Goal: Task Accomplishment & Management: Use online tool/utility

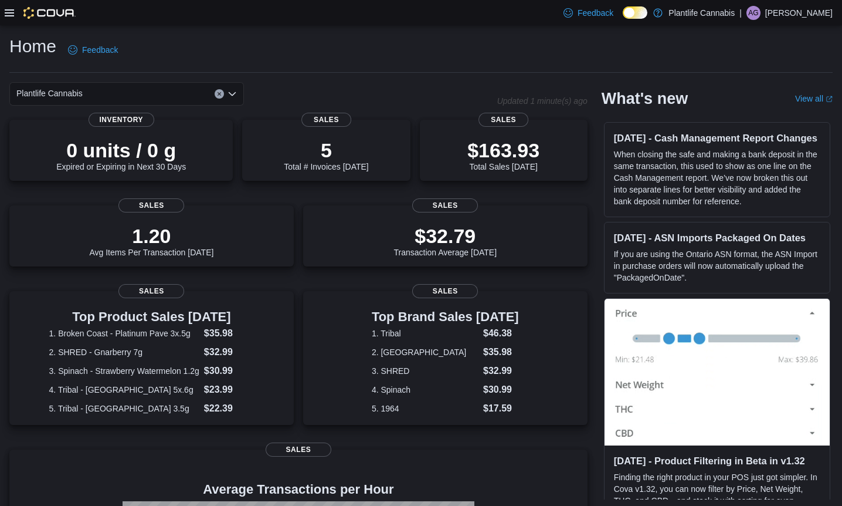
click at [6, 11] on icon at bounding box center [9, 12] width 9 height 9
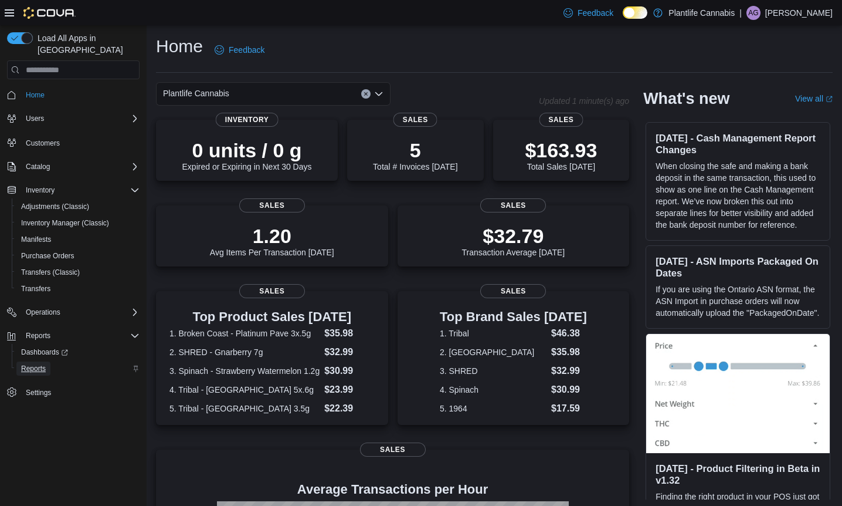
click at [44, 364] on span "Reports" at bounding box center [33, 368] width 25 height 9
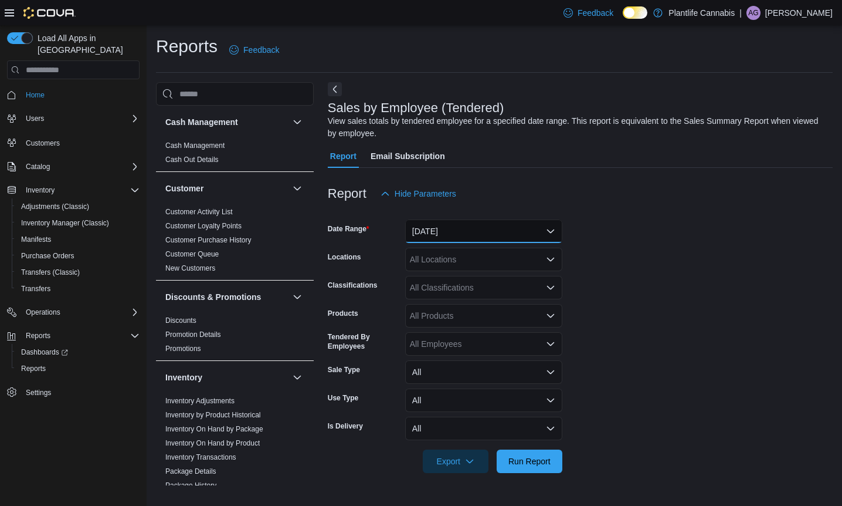
click at [431, 235] on button "Yesterday" at bounding box center [483, 230] width 157 height 23
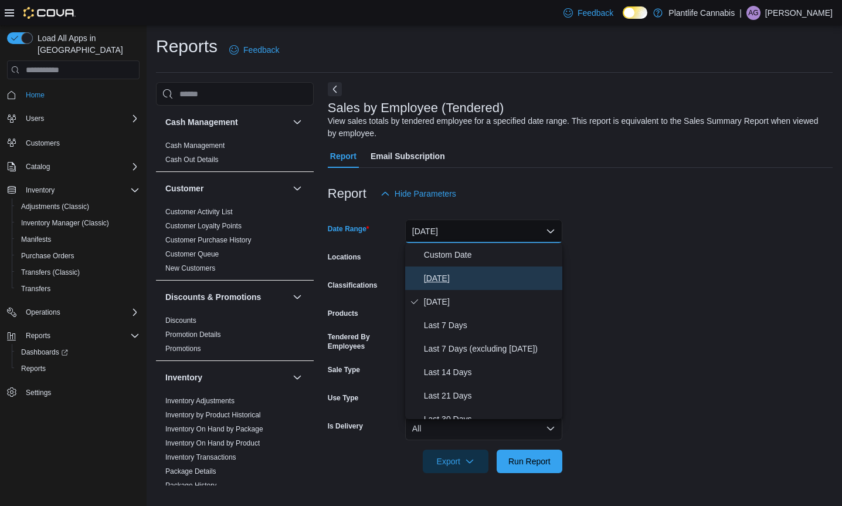
click at [437, 277] on span "Today" at bounding box center [491, 278] width 134 height 14
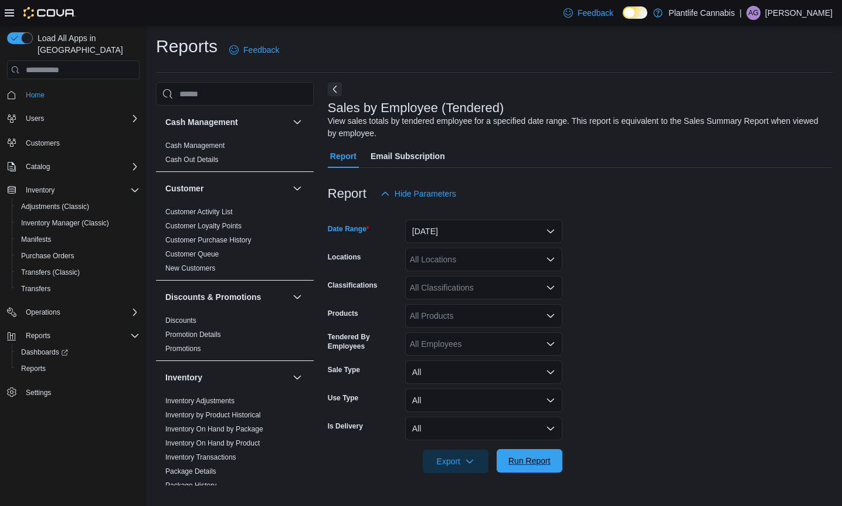
click at [517, 463] on span "Run Report" at bounding box center [529, 461] width 42 height 12
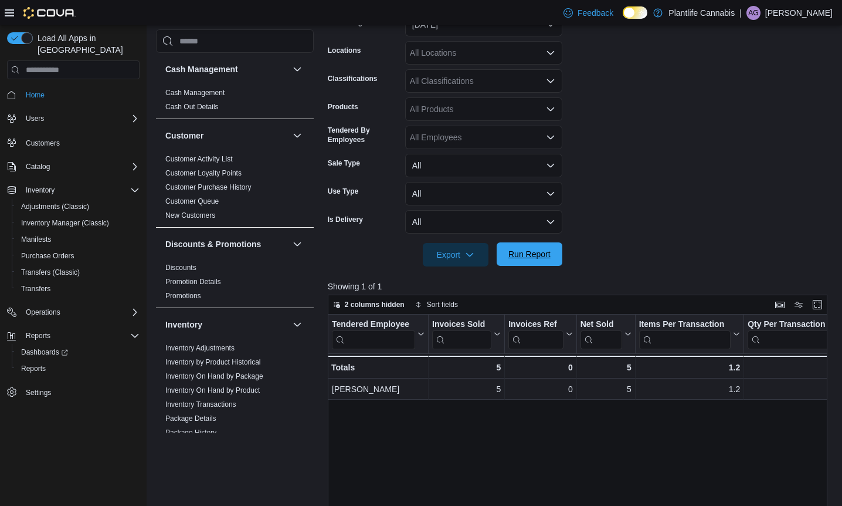
click at [541, 255] on span "Run Report" at bounding box center [529, 254] width 42 height 12
click at [761, 134] on form "Date Range Today Locations All Locations Classifications All Classifications Pr…" at bounding box center [580, 132] width 505 height 267
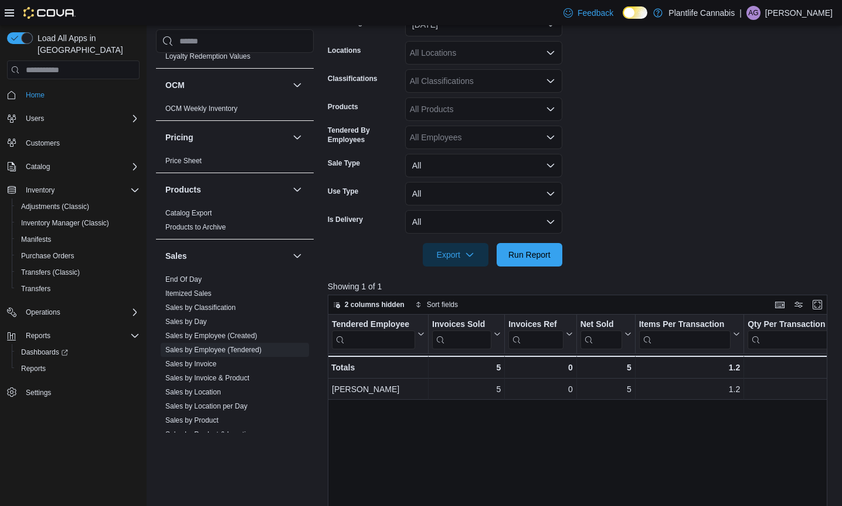
scroll to position [504, 0]
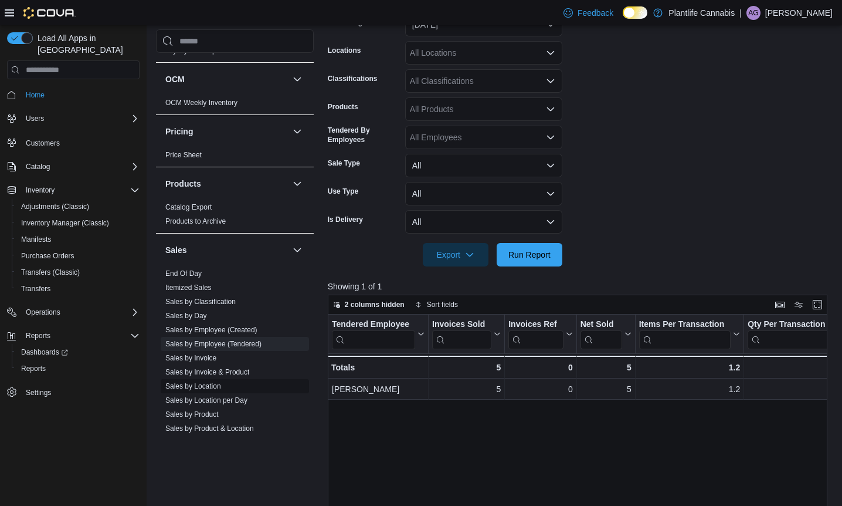
click at [211, 385] on link "Sales by Location" at bounding box center [193, 386] width 56 height 8
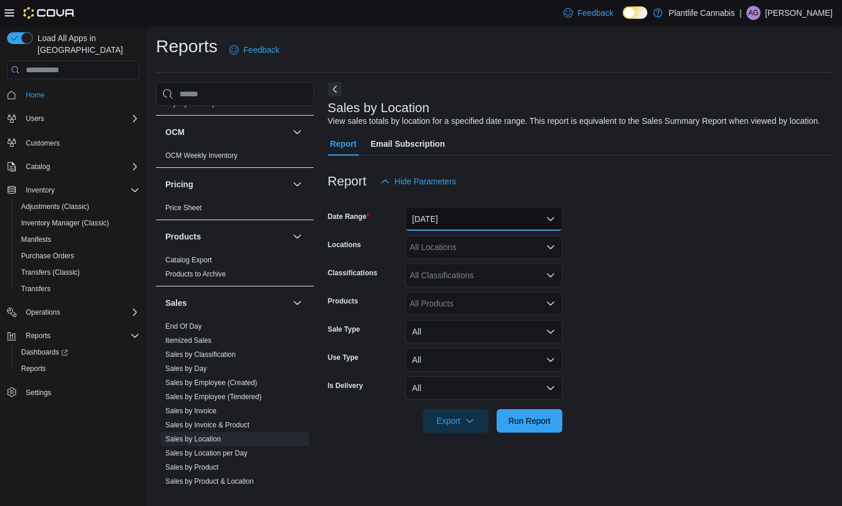
click at [475, 229] on button "Yesterday" at bounding box center [483, 218] width 157 height 23
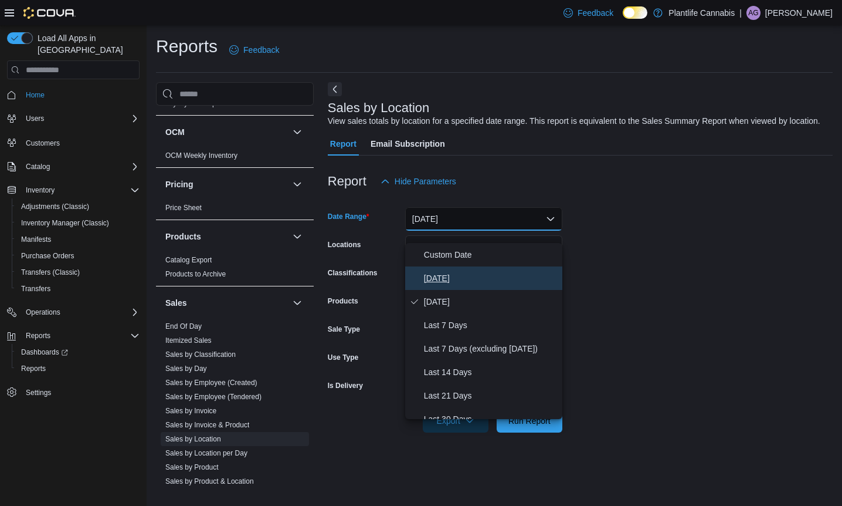
click at [424, 282] on span "Today" at bounding box center [491, 278] width 134 height 14
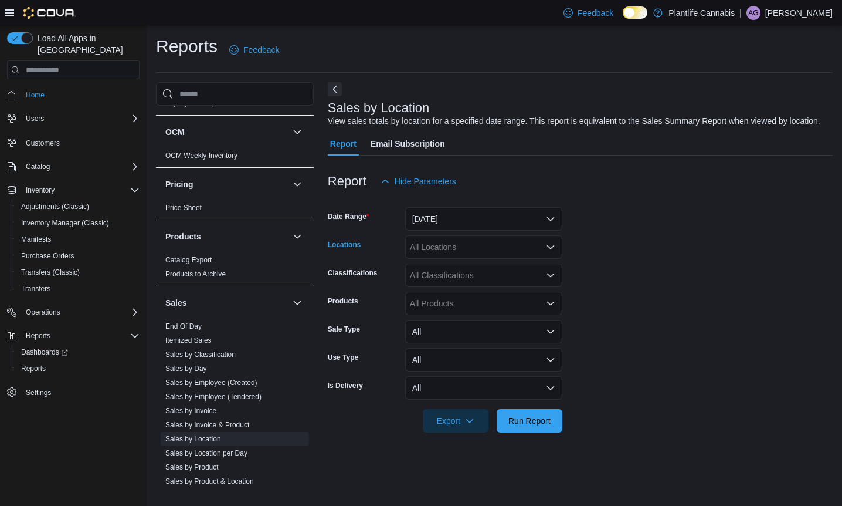
click at [443, 259] on div "All Locations" at bounding box center [483, 246] width 157 height 23
type input "***"
click at [461, 275] on div "Leduc" at bounding box center [483, 279] width 143 height 12
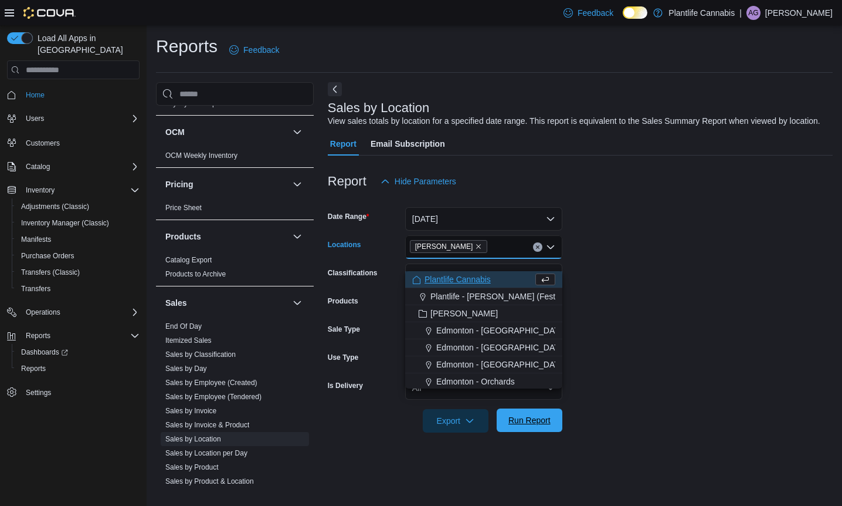
click at [528, 426] on span "Run Report" at bounding box center [529, 420] width 42 height 12
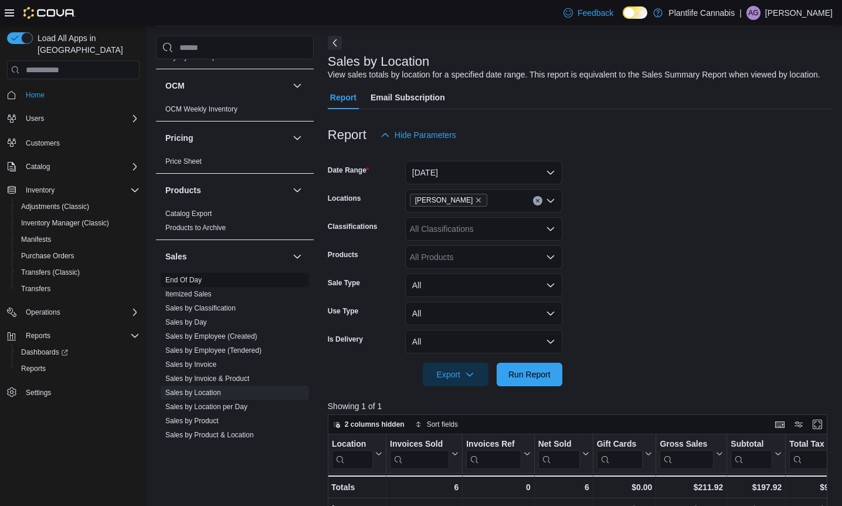
scroll to position [44, 0]
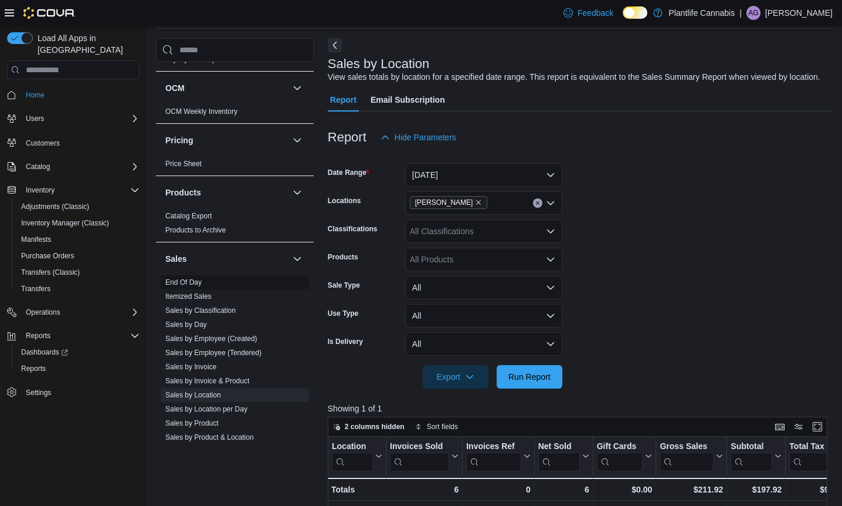
click at [177, 279] on link "End Of Day" at bounding box center [183, 282] width 36 height 8
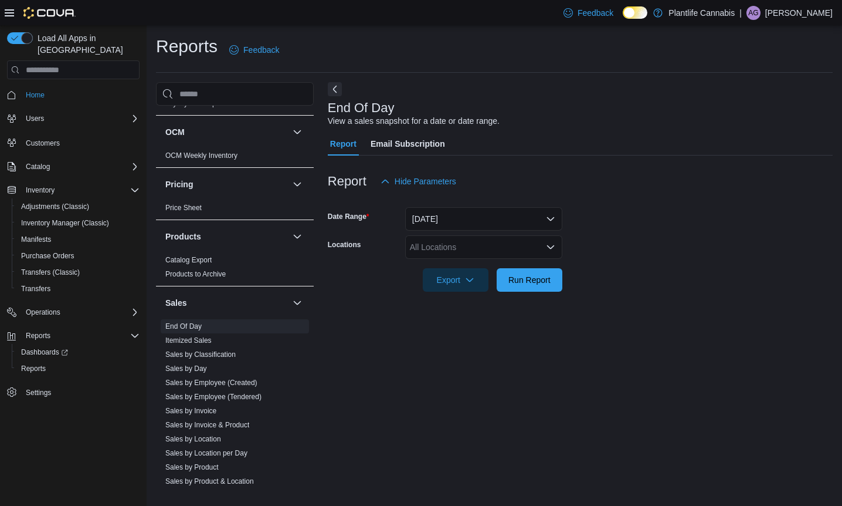
click at [463, 250] on div "All Locations" at bounding box center [483, 246] width 157 height 23
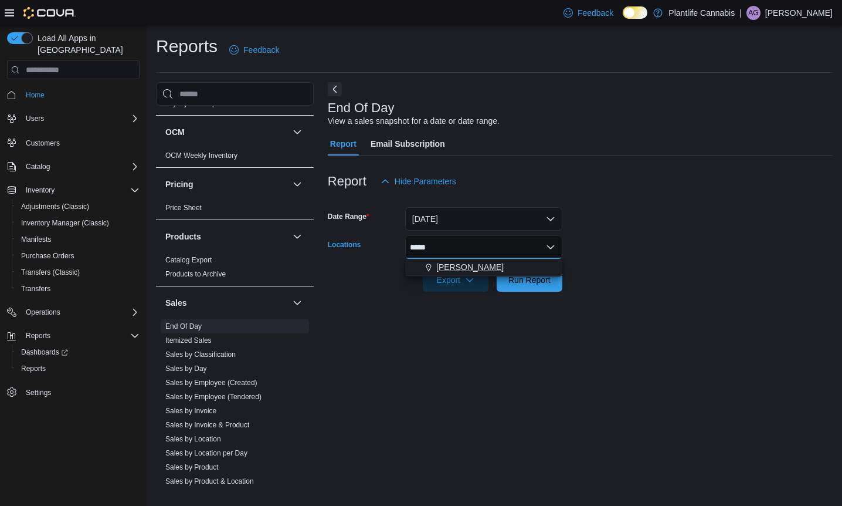
type input "*****"
click at [476, 272] on div "Leduc" at bounding box center [483, 267] width 143 height 12
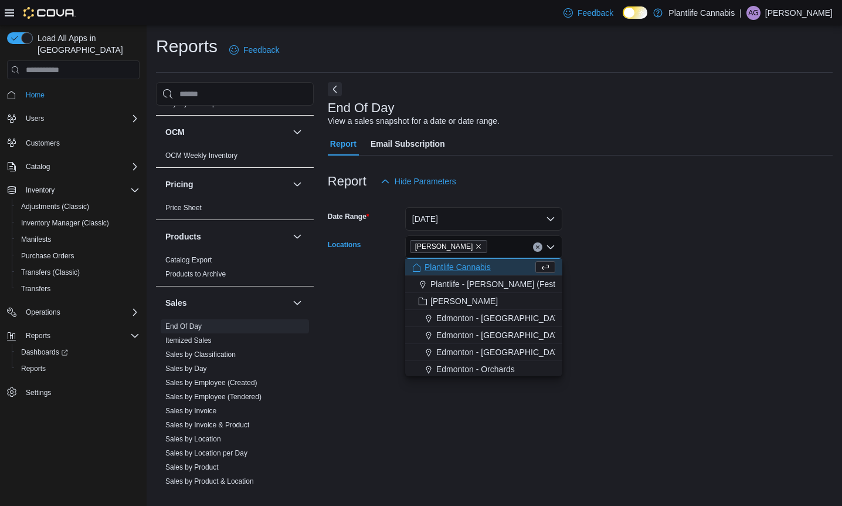
drag, startPoint x: 707, startPoint y: 252, endPoint x: 521, endPoint y: 283, distance: 188.5
click at [677, 260] on form "Date Range Today Locations Leduc Combo box. Selected. Leduc. Press Backspace to…" at bounding box center [580, 242] width 505 height 99
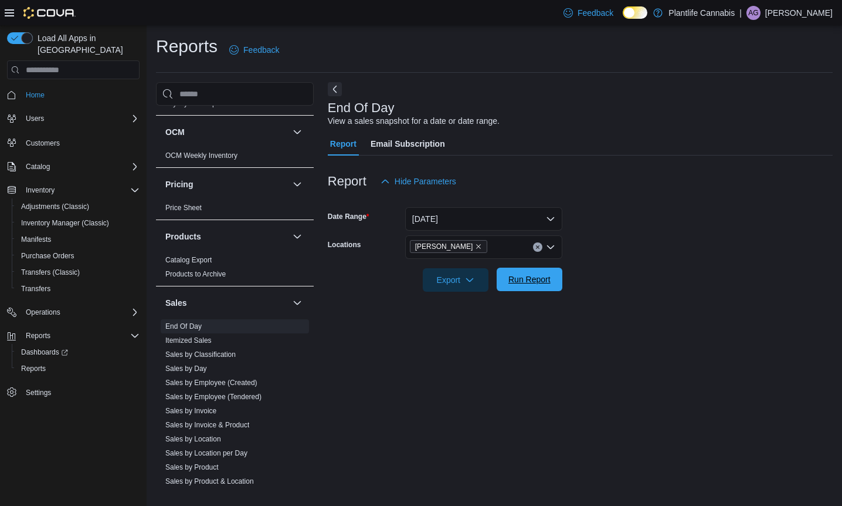
click at [519, 283] on span "Run Report" at bounding box center [529, 279] width 42 height 12
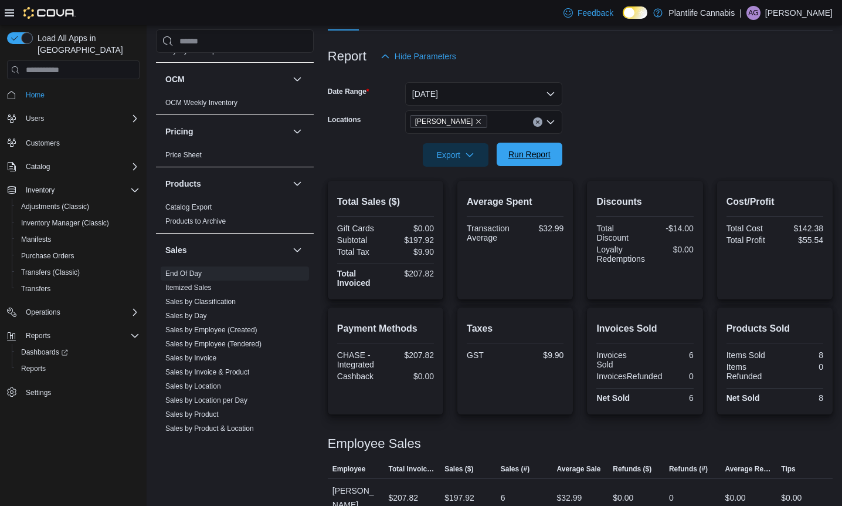
scroll to position [145, 0]
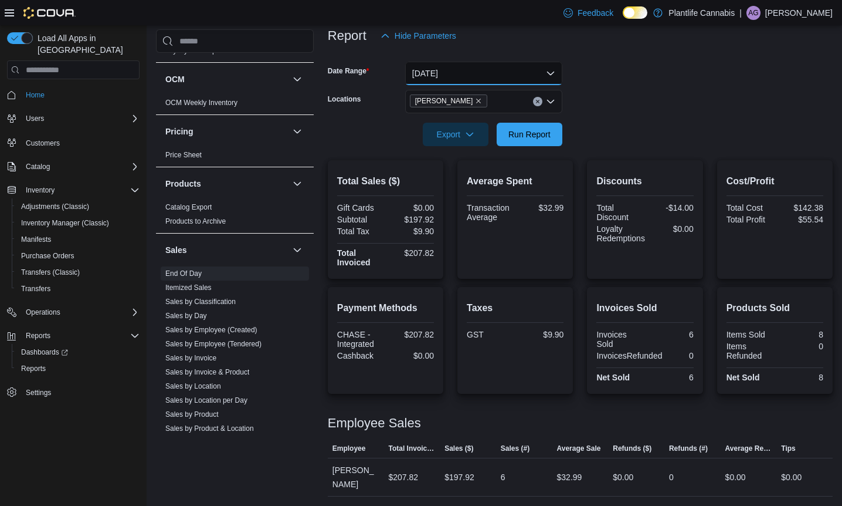
click at [507, 69] on button "Today" at bounding box center [483, 73] width 157 height 23
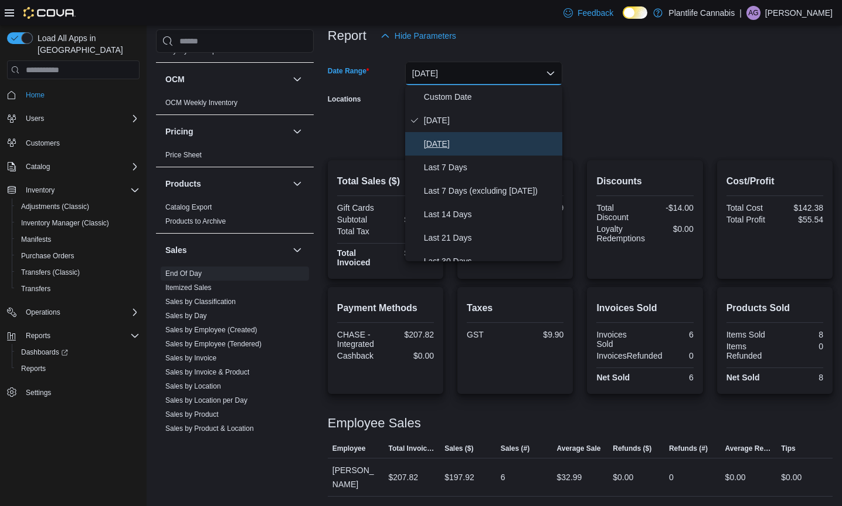
click at [444, 141] on span "Yesterday" at bounding box center [491, 144] width 134 height 14
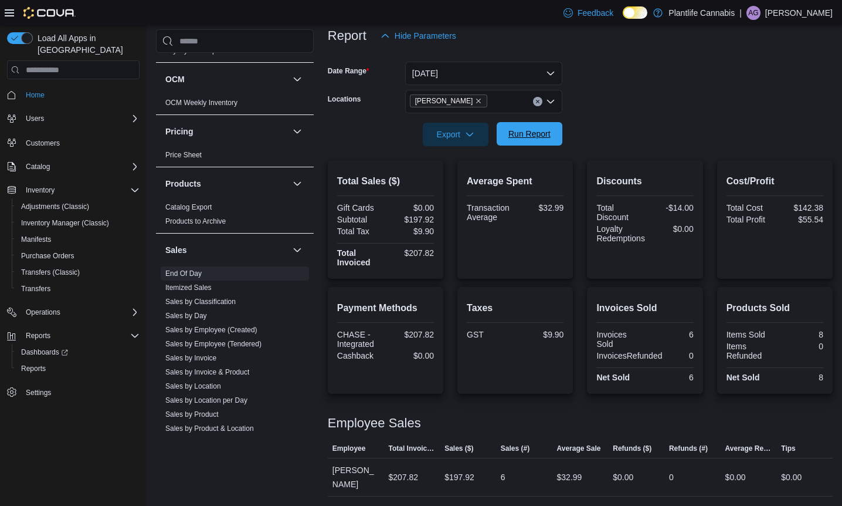
click at [529, 130] on span "Run Report" at bounding box center [529, 134] width 42 height 12
click at [714, 133] on form "Date Range Yesterday Locations Leduc Export Run Report" at bounding box center [580, 97] width 505 height 99
drag, startPoint x: 537, startPoint y: 101, endPoint x: 537, endPoint y: 93, distance: 8.2
click at [537, 101] on icon "Clear input" at bounding box center [537, 101] width 5 height 5
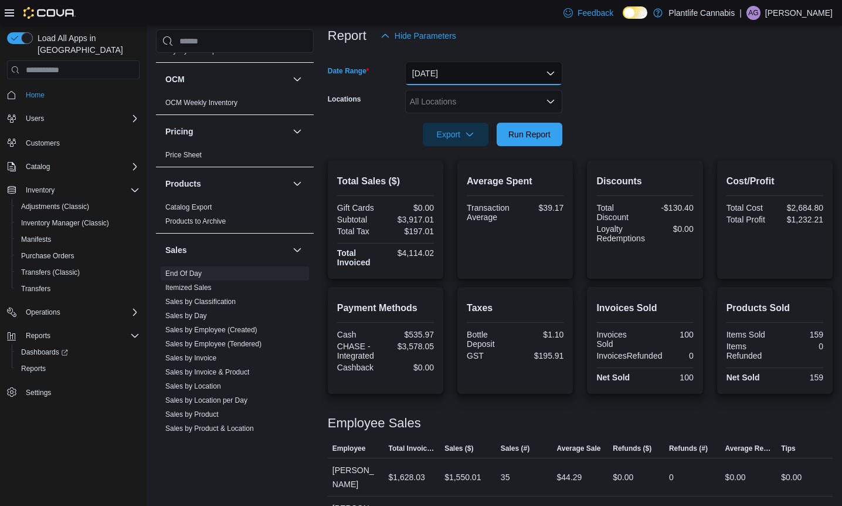
click at [528, 84] on button "Yesterday" at bounding box center [483, 73] width 157 height 23
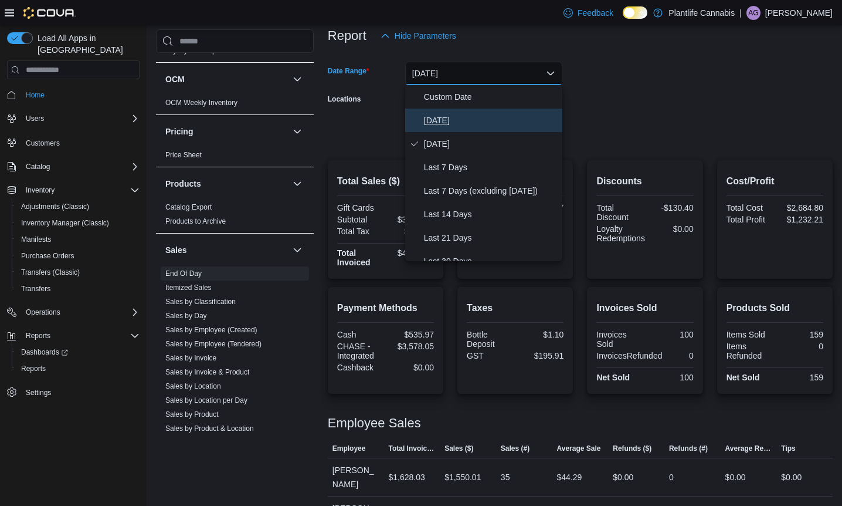
drag, startPoint x: 430, startPoint y: 117, endPoint x: 437, endPoint y: 119, distance: 7.3
click at [430, 117] on span "Today" at bounding box center [491, 120] width 134 height 14
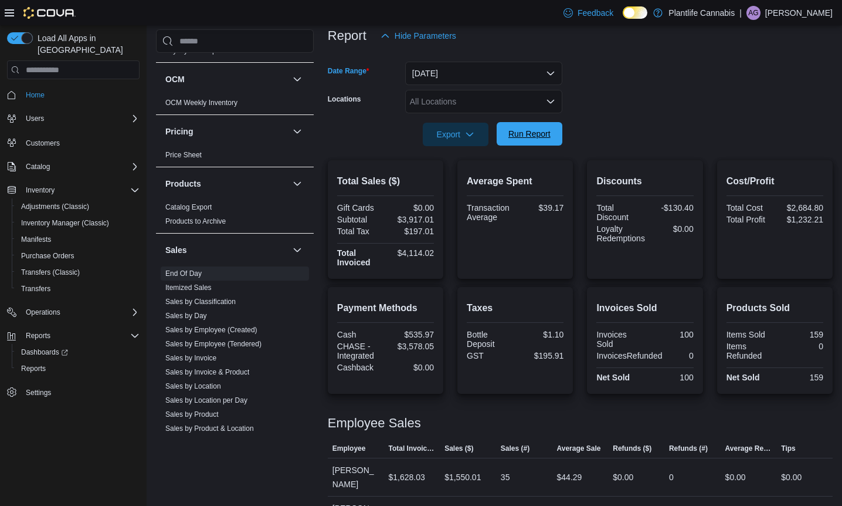
click at [533, 140] on span "Run Report" at bounding box center [530, 133] width 52 height 23
